Goal: Information Seeking & Learning: Learn about a topic

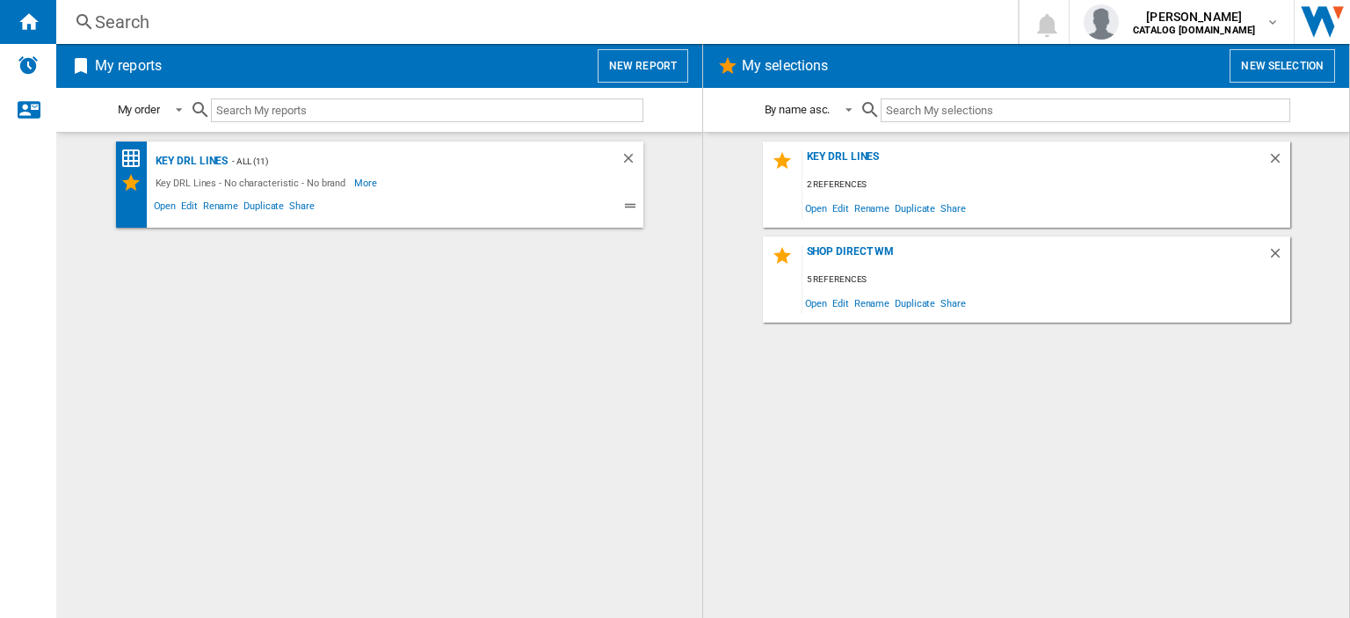
click at [116, 27] on div "Search" at bounding box center [533, 22] width 877 height 25
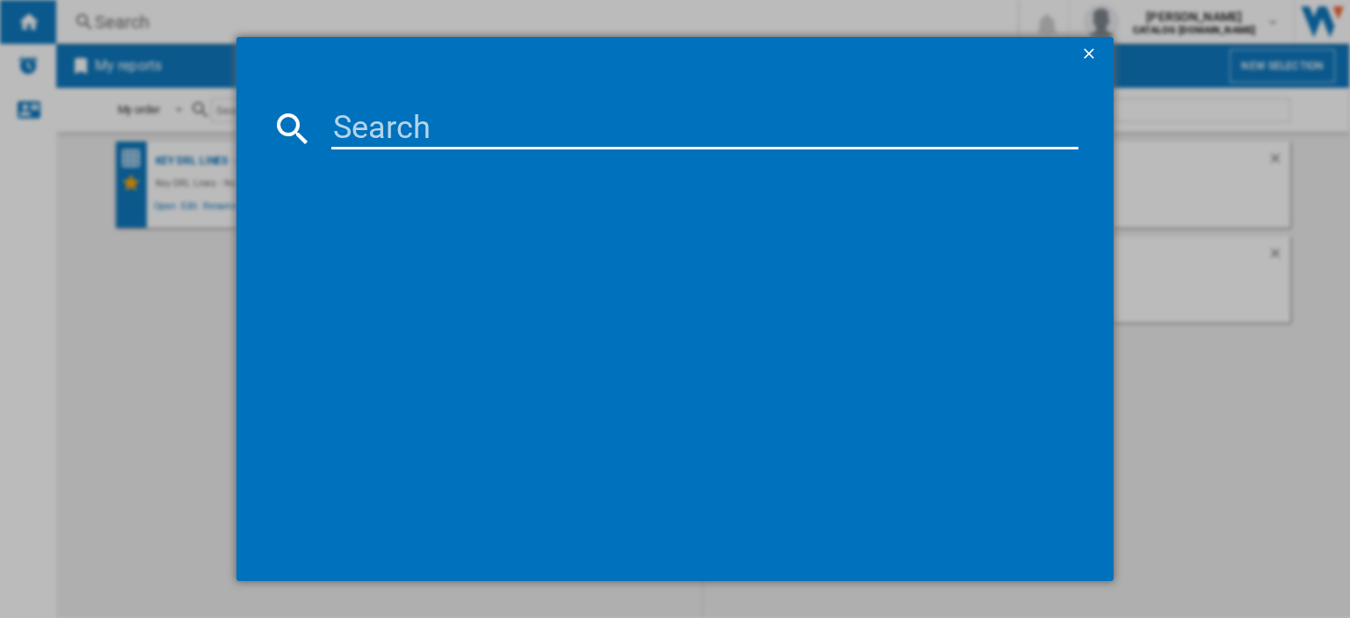
click at [364, 126] on input at bounding box center [704, 128] width 747 height 42
type input "din15x20"
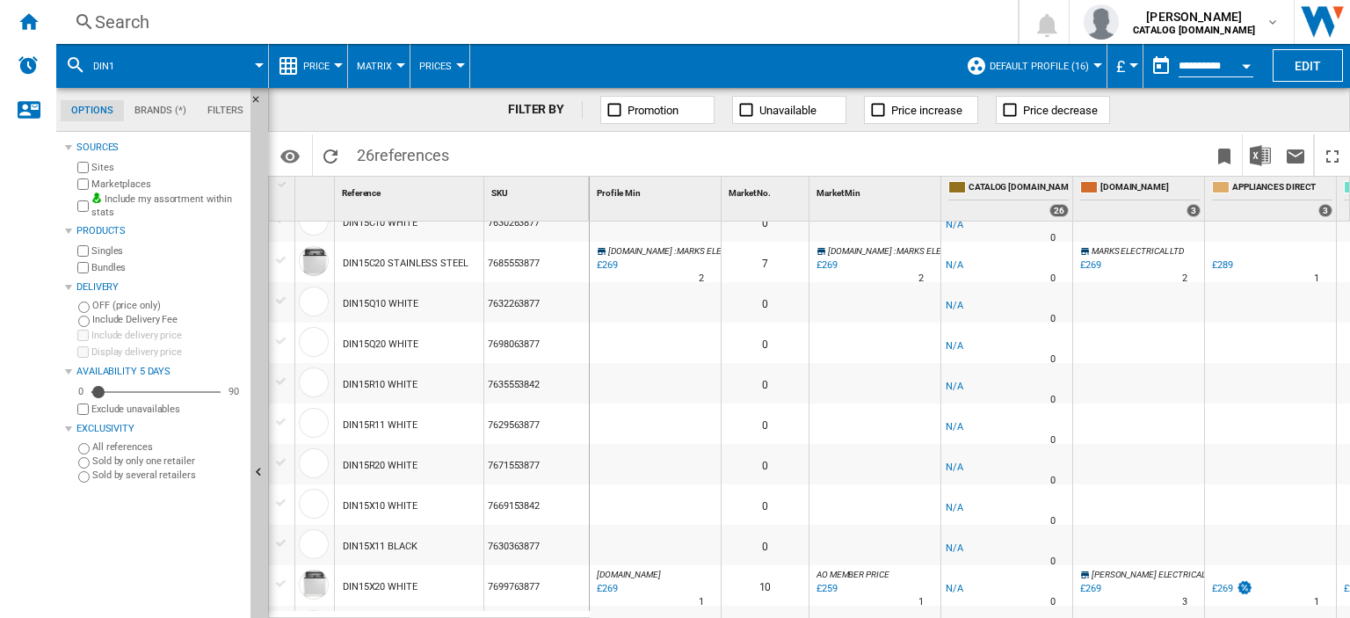
scroll to position [615, 0]
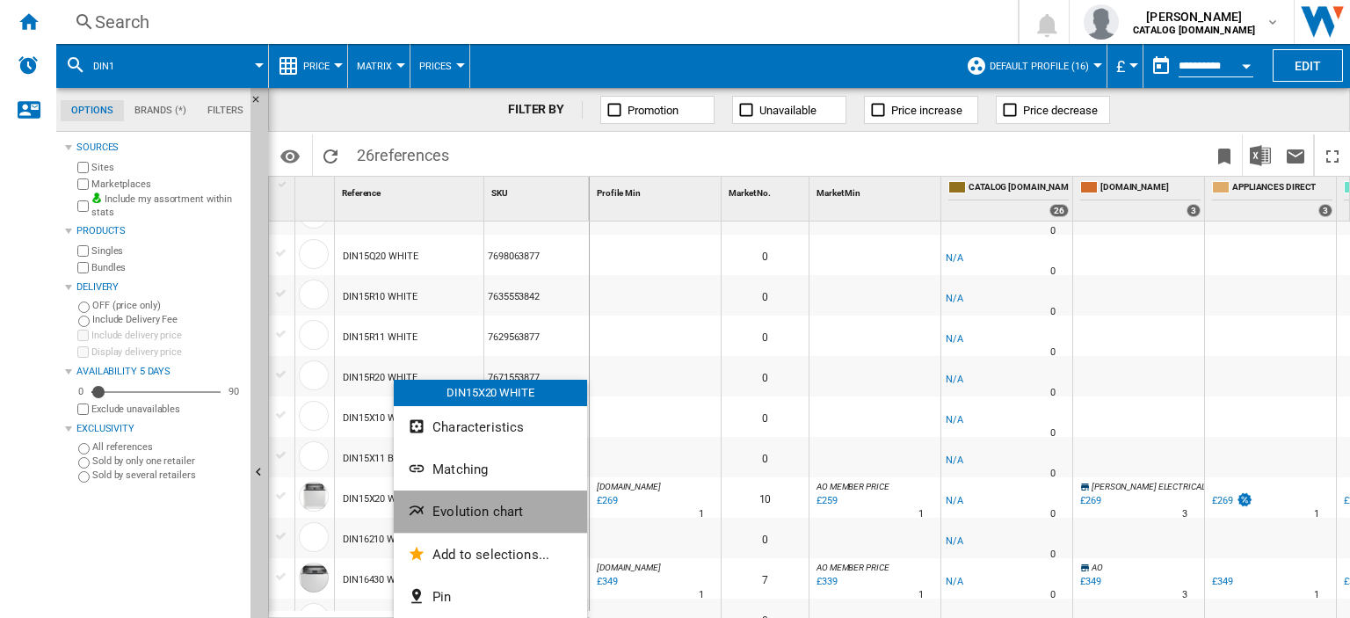
click at [471, 505] on span "Evolution chart" at bounding box center [477, 511] width 90 height 16
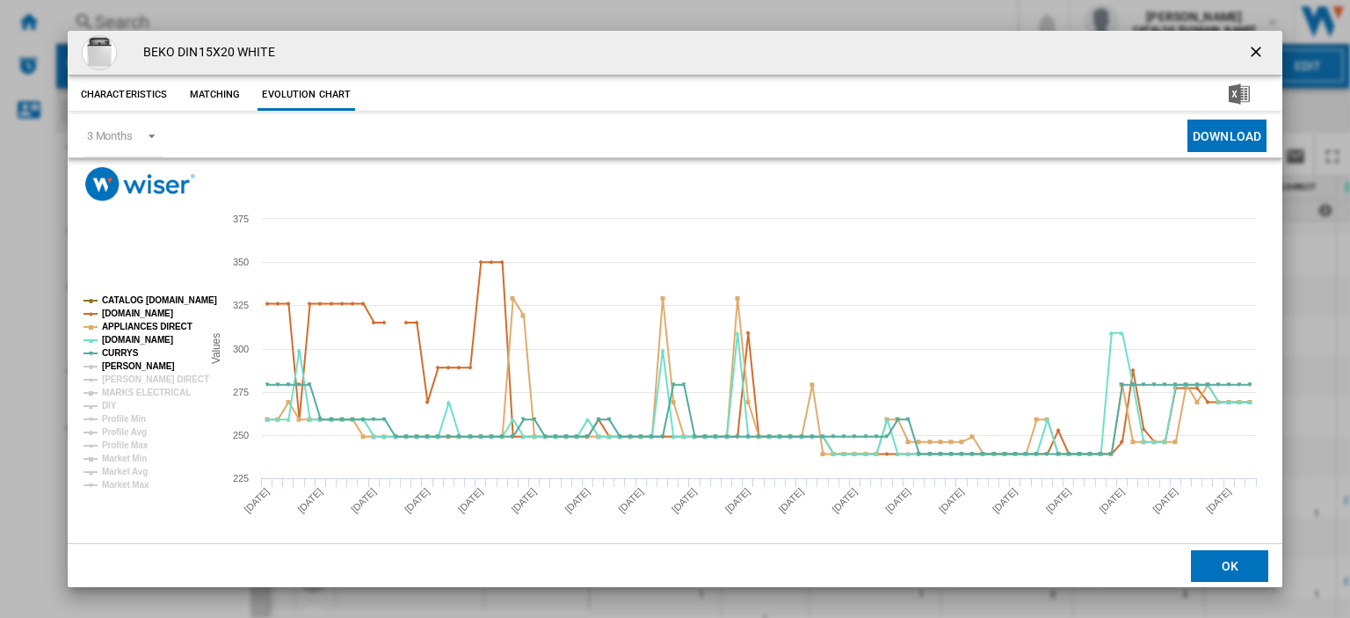
click at [123, 370] on tspan "[PERSON_NAME]" at bounding box center [138, 366] width 73 height 10
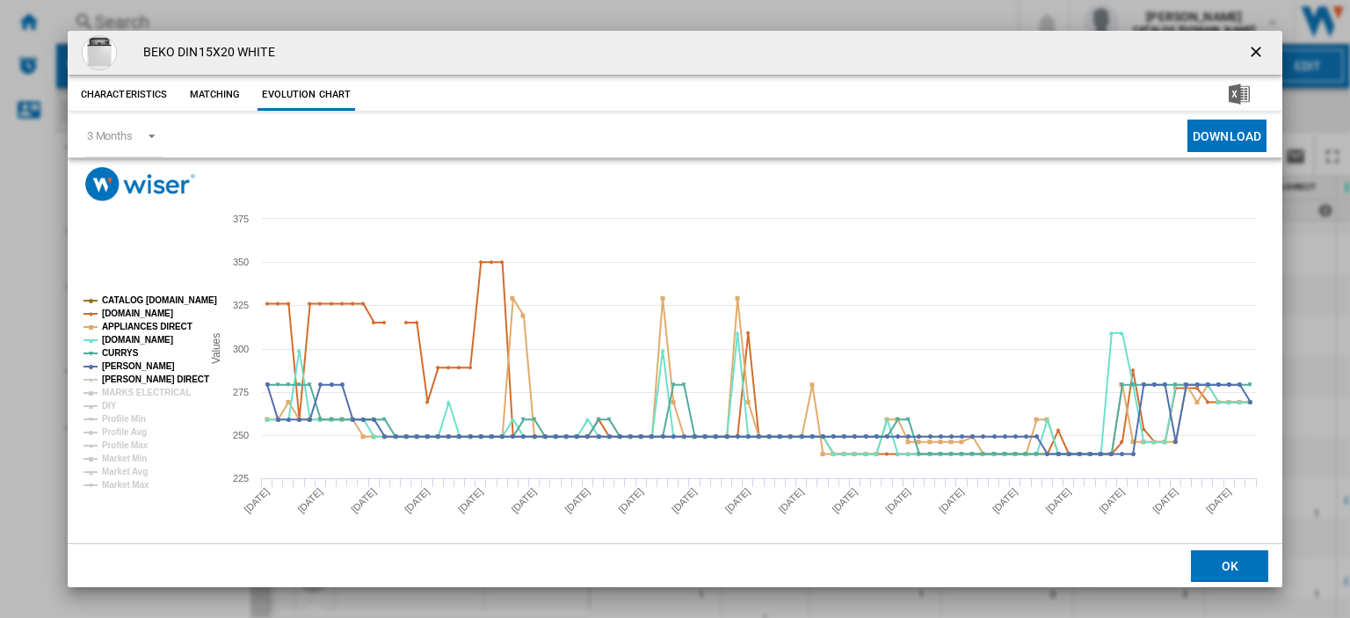
click at [126, 378] on tspan "[PERSON_NAME] DIRECT" at bounding box center [155, 379] width 107 height 10
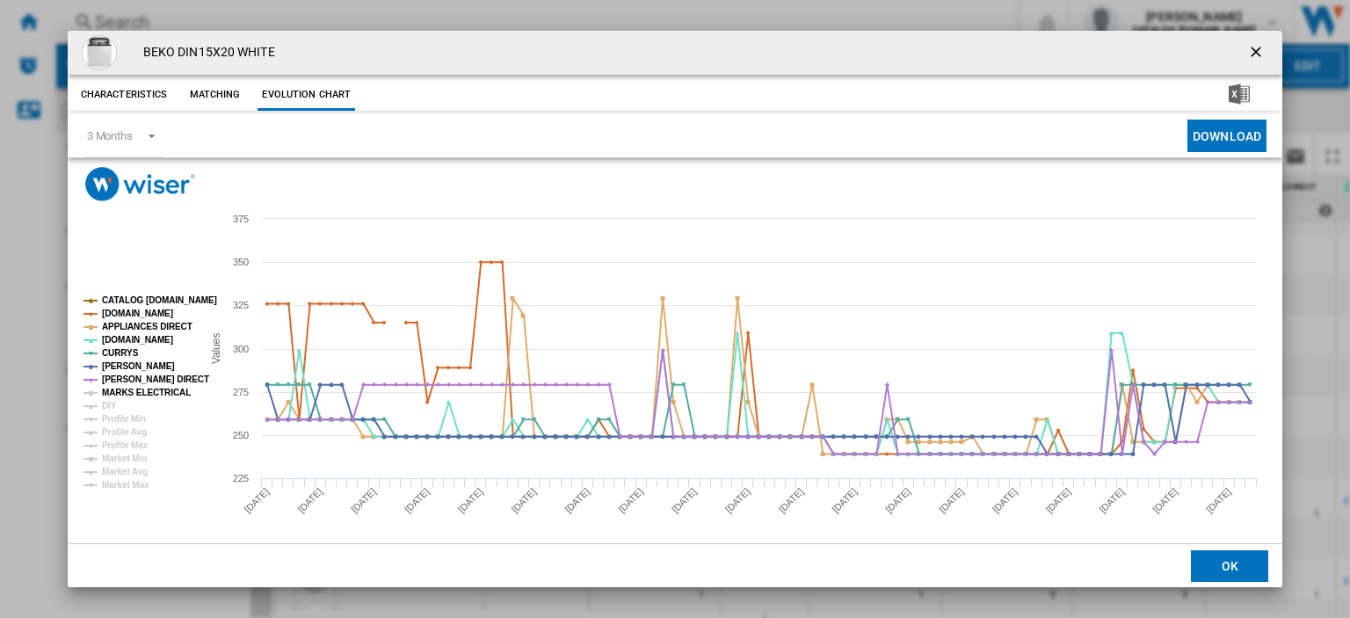
click at [128, 387] on tspan "MARKS ELECTRICAL" at bounding box center [146, 392] width 89 height 10
